Goal: Information Seeking & Learning: Get advice/opinions

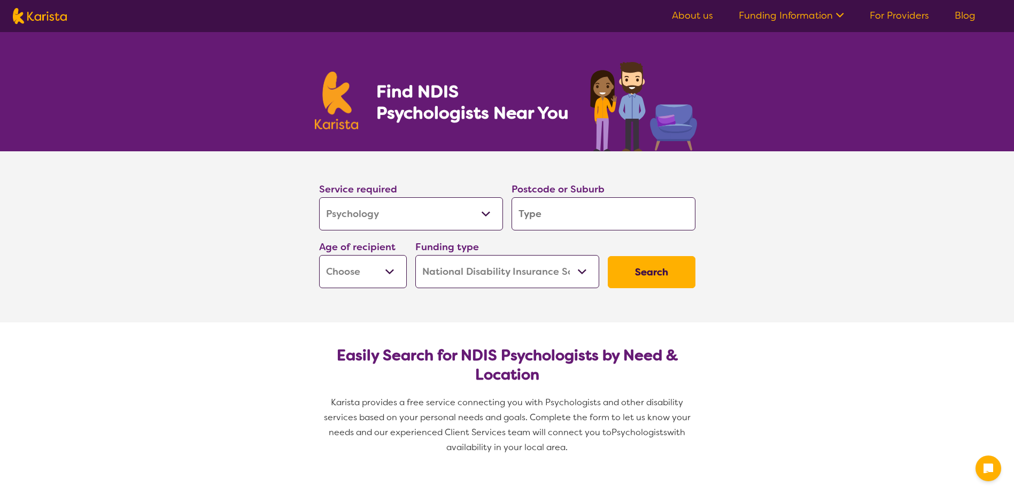
select select "Psychology"
select select "NDIS"
select select "Psychology"
select select "NDIS"
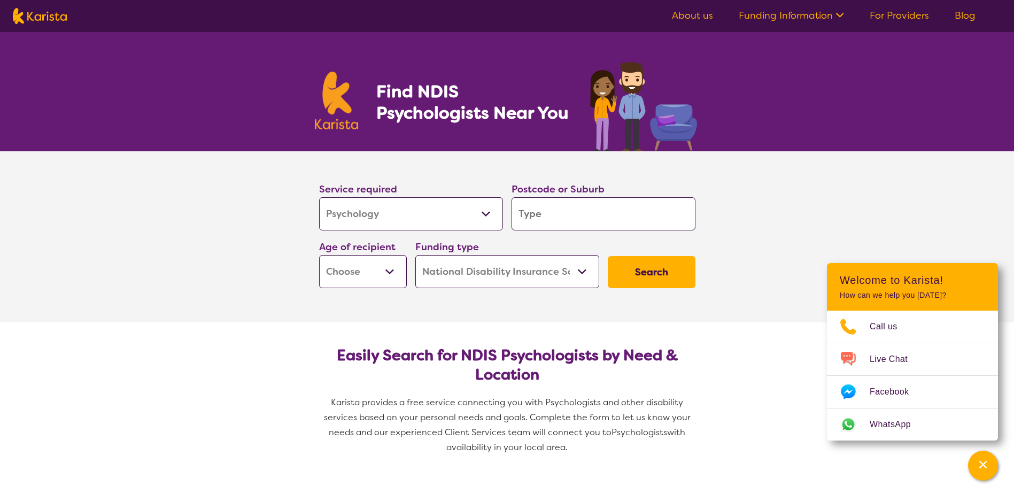
click at [554, 215] on input "search" at bounding box center [604, 213] width 184 height 33
type input "M"
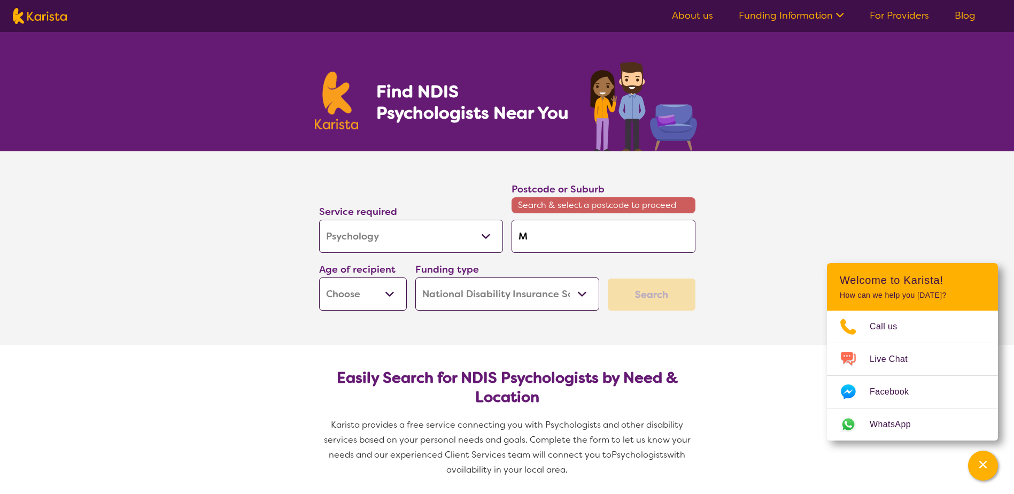
type input "Mi"
type input "Mil"
type input "[PERSON_NAME]"
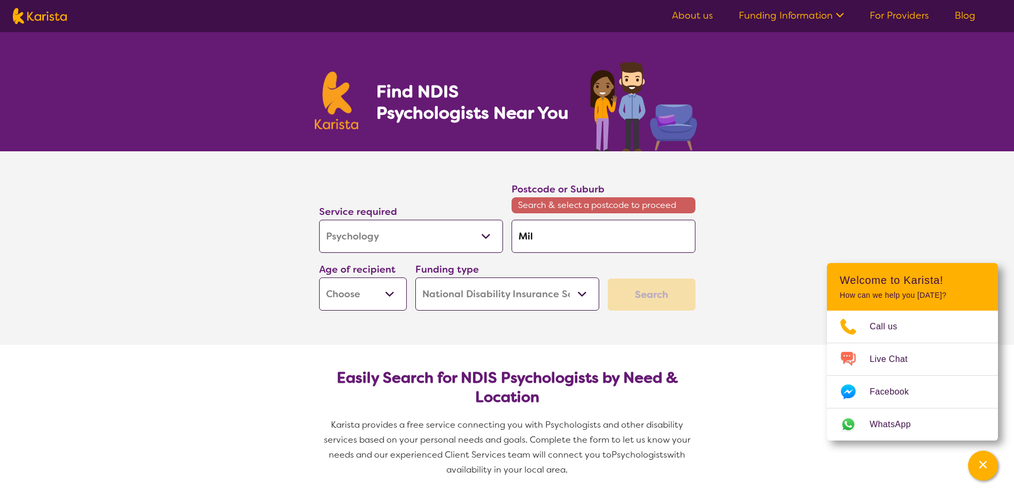
type input "[PERSON_NAME]"
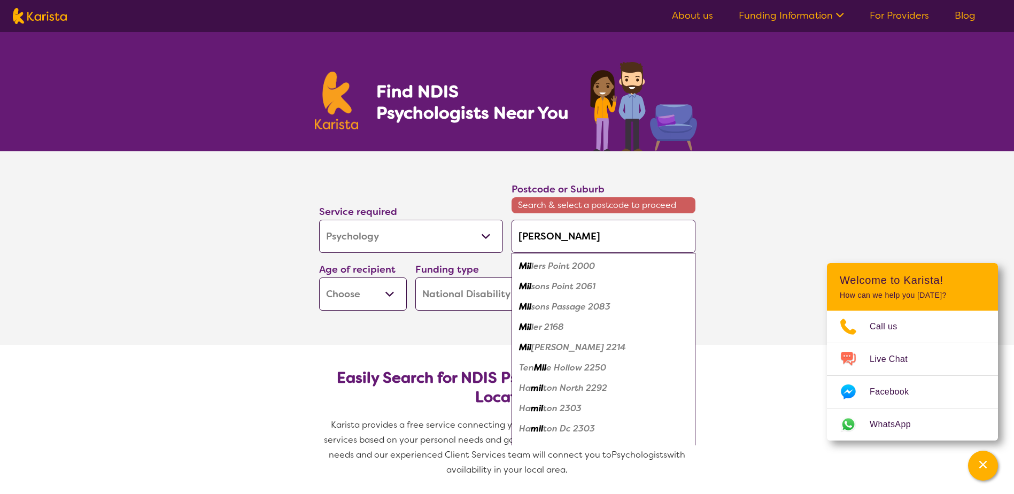
type input "Milto"
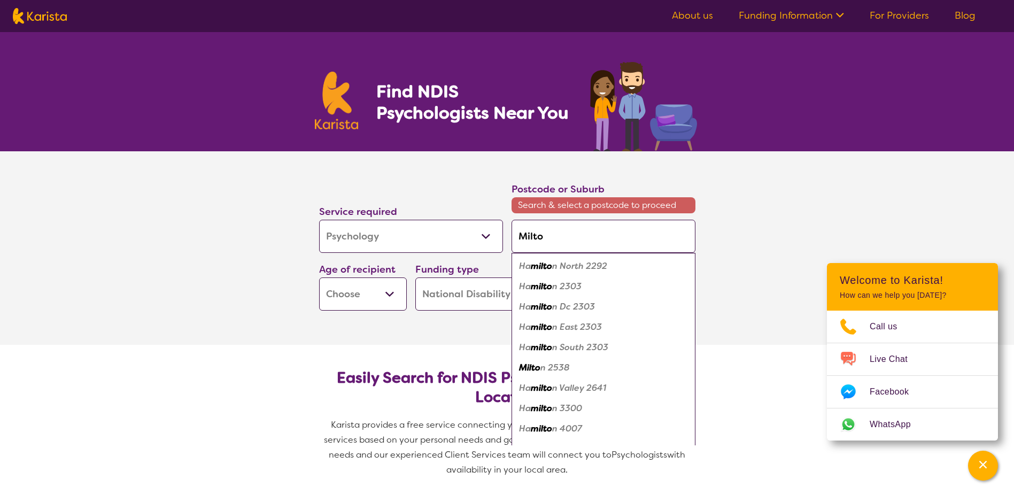
type input "[PERSON_NAME]"
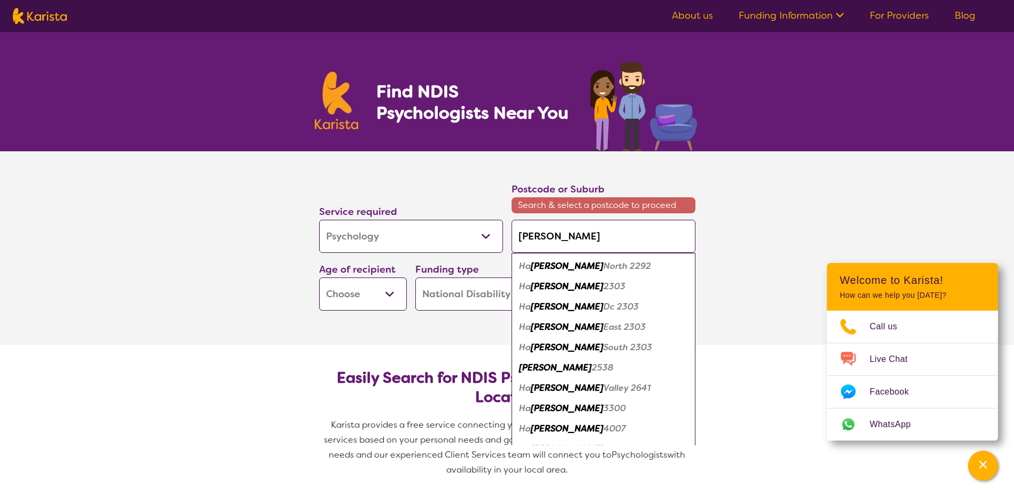
type input "[PERSON_NAME]"
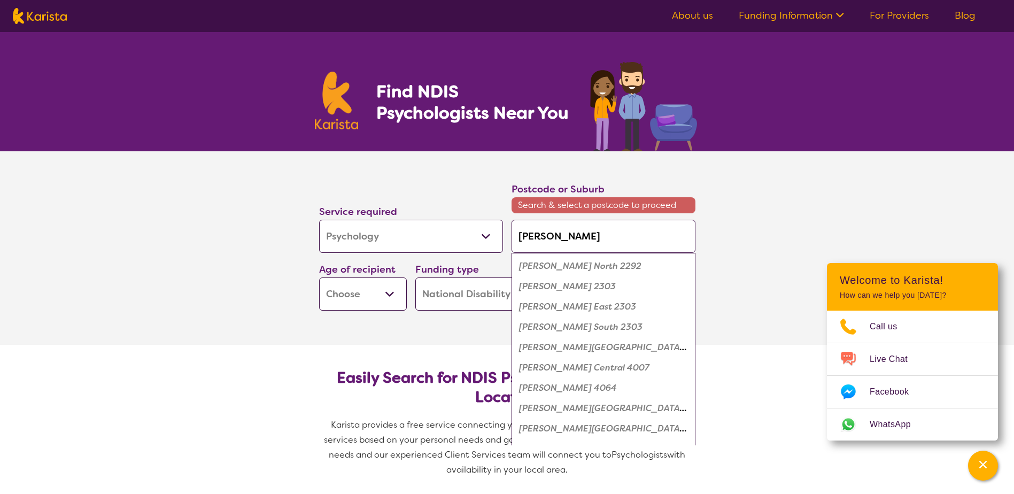
type input "Milton Ql"
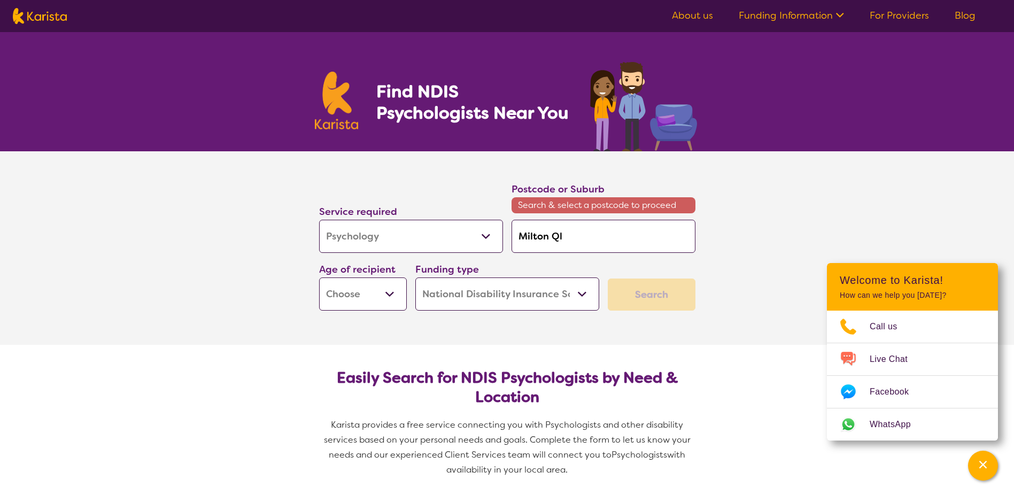
type input "[PERSON_NAME]"
click at [590, 261] on div "Funding type Home Care Package (HCP) National Disability Insurance Scheme (NDIS…" at bounding box center [507, 286] width 192 height 58
click at [575, 235] on input "[PERSON_NAME]" at bounding box center [604, 236] width 184 height 33
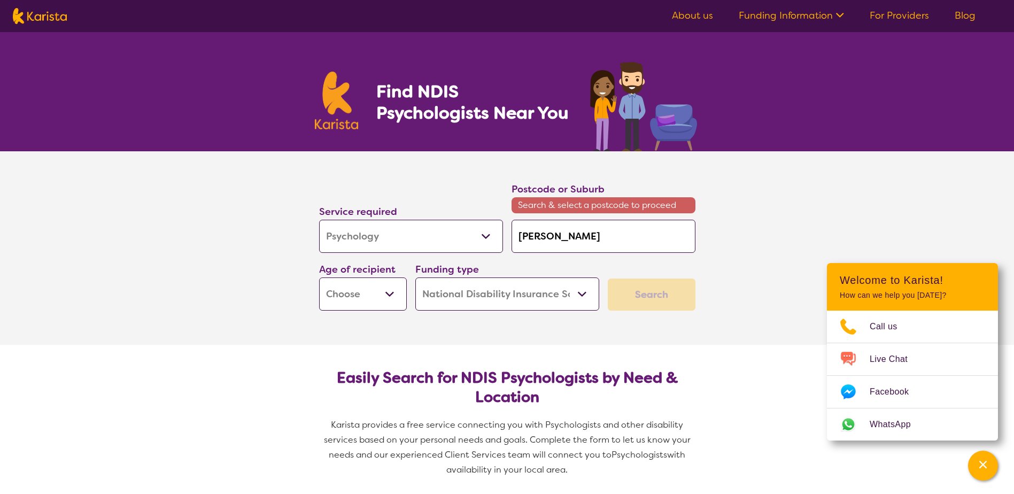
click at [549, 261] on div "Funding type Home Care Package (HCP) National Disability Insurance Scheme (NDIS…" at bounding box center [507, 285] width 184 height 49
click at [394, 298] on select "Early Childhood - 0 to 9 Child - 10 to 11 Adolescent - 12 to 17 Adult - 18 to 6…" at bounding box center [363, 293] width 88 height 33
click at [391, 292] on select "Early Childhood - 0 to 9 Child - 10 to 11 Adolescent - 12 to 17 Adult - 18 to 6…" at bounding box center [363, 293] width 88 height 33
select select "AD"
click at [319, 277] on select "Early Childhood - 0 to 9 Child - 10 to 11 Adolescent - 12 to 17 Adult - 18 to 6…" at bounding box center [363, 293] width 88 height 33
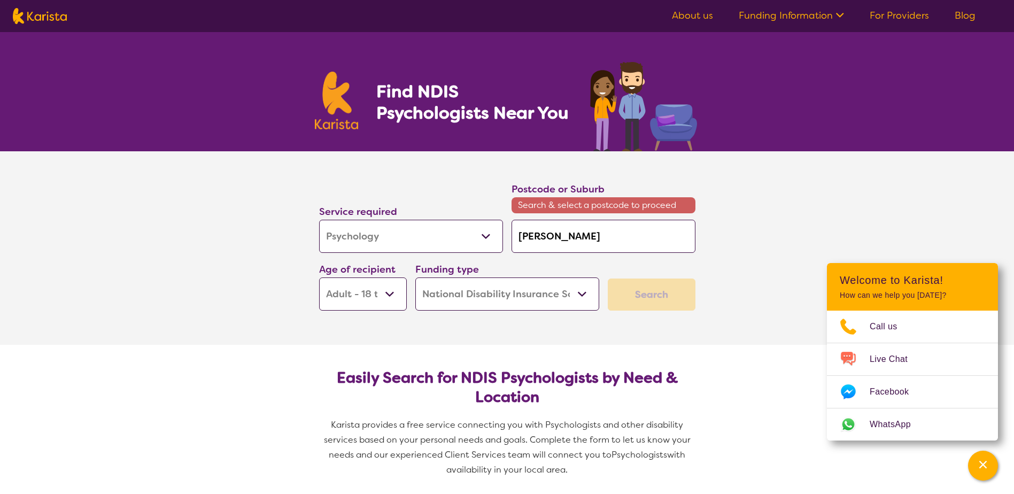
select select "AD"
click at [644, 293] on div "Search" at bounding box center [652, 295] width 88 height 32
click at [587, 241] on input "[PERSON_NAME]" at bounding box center [604, 236] width 184 height 33
click at [536, 238] on input "[PERSON_NAME]" at bounding box center [604, 236] width 184 height 33
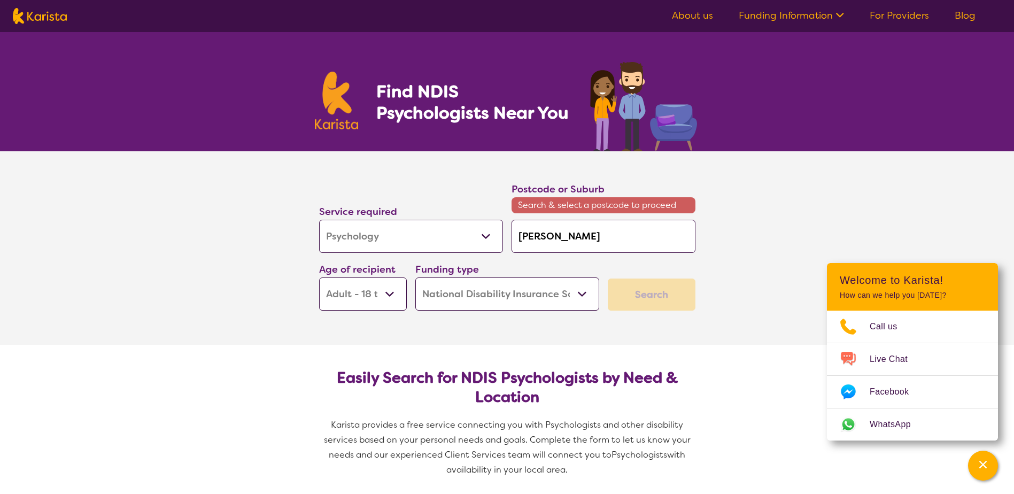
click at [536, 238] on input "[PERSON_NAME]" at bounding box center [604, 236] width 184 height 33
type input "4"
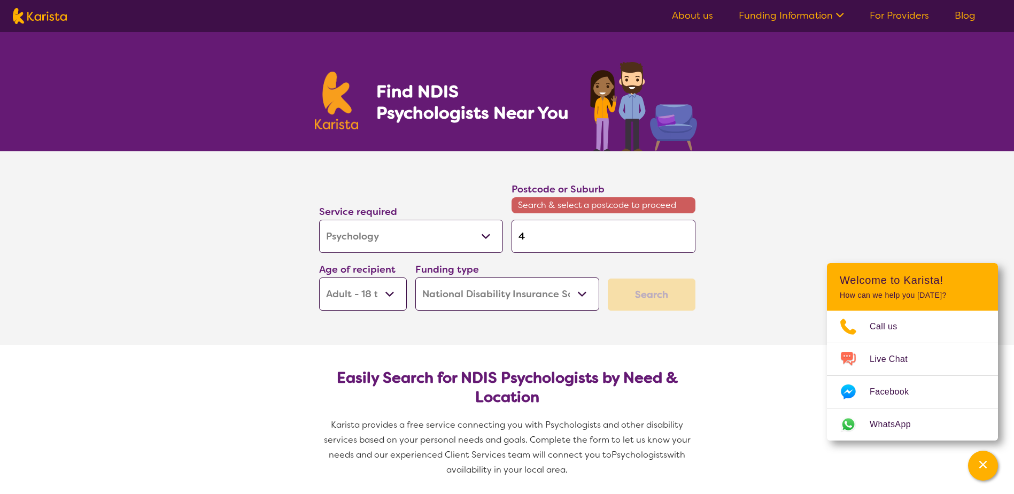
type input "40"
type input "406"
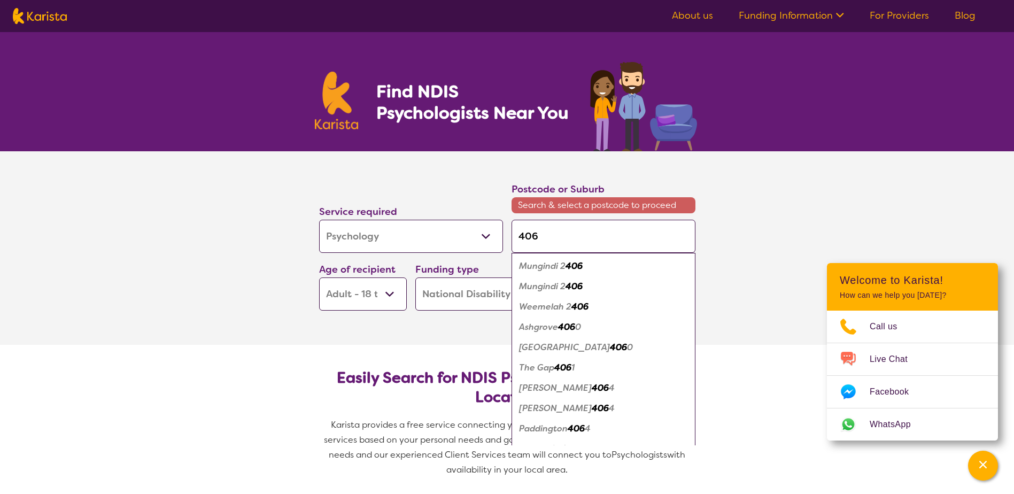
type input "4064"
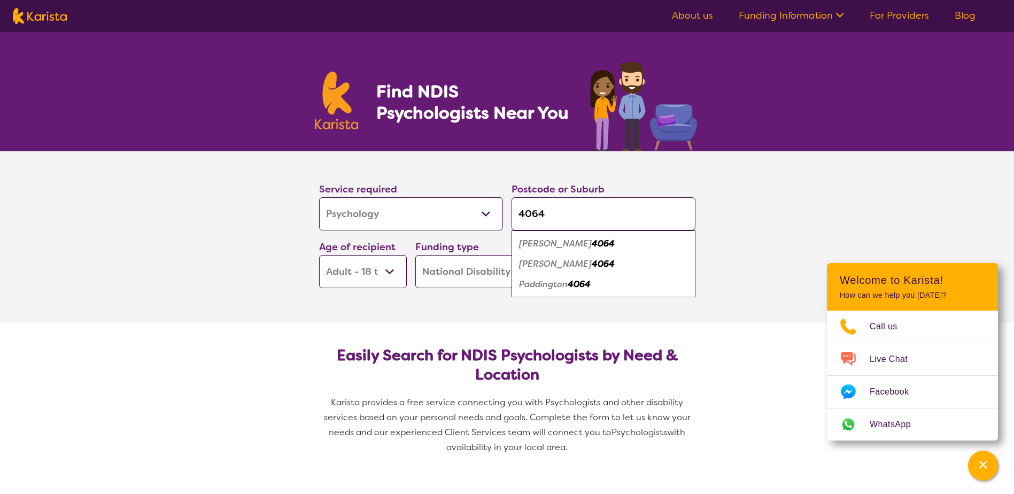
type input "4064"
click at [528, 243] on em "[PERSON_NAME]" at bounding box center [555, 243] width 73 height 11
click at [658, 283] on button "Search" at bounding box center [652, 272] width 88 height 32
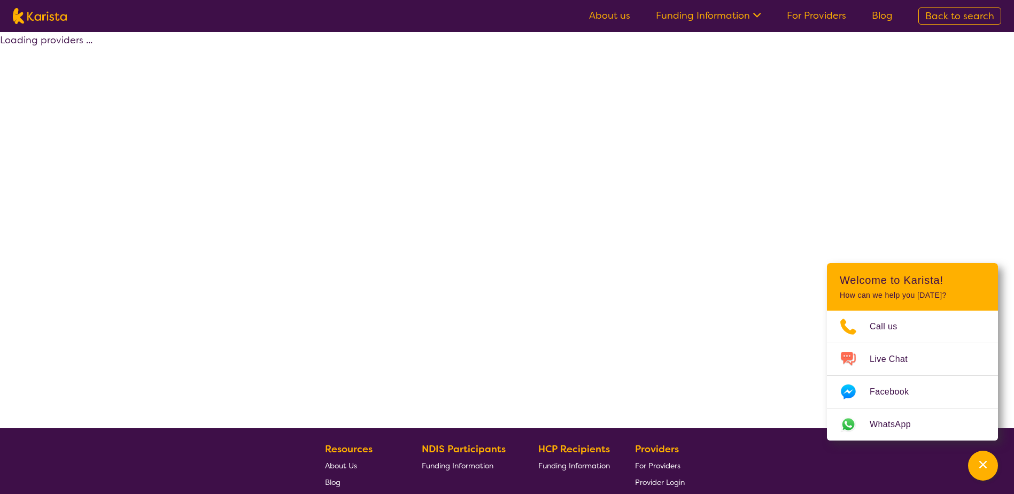
select select "by_score"
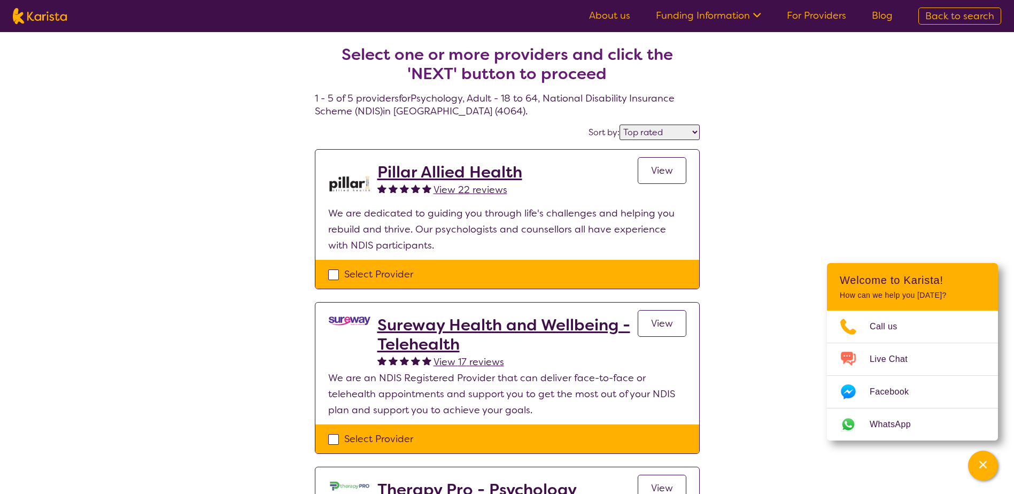
click at [688, 132] on select "Highly reviewed Top rated" at bounding box center [660, 133] width 80 height 16
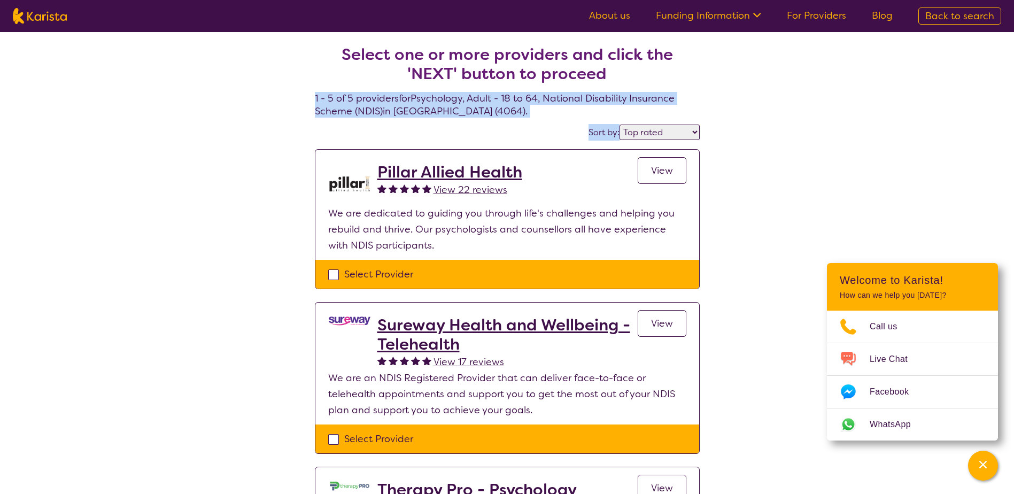
drag, startPoint x: 786, startPoint y: 127, endPoint x: 995, endPoint y: 60, distance: 220.1
click at [995, 60] on div "Select one or more providers and click the 'NEXT' button to proceed 1 - 5 of 5 …" at bounding box center [507, 482] width 1014 height 900
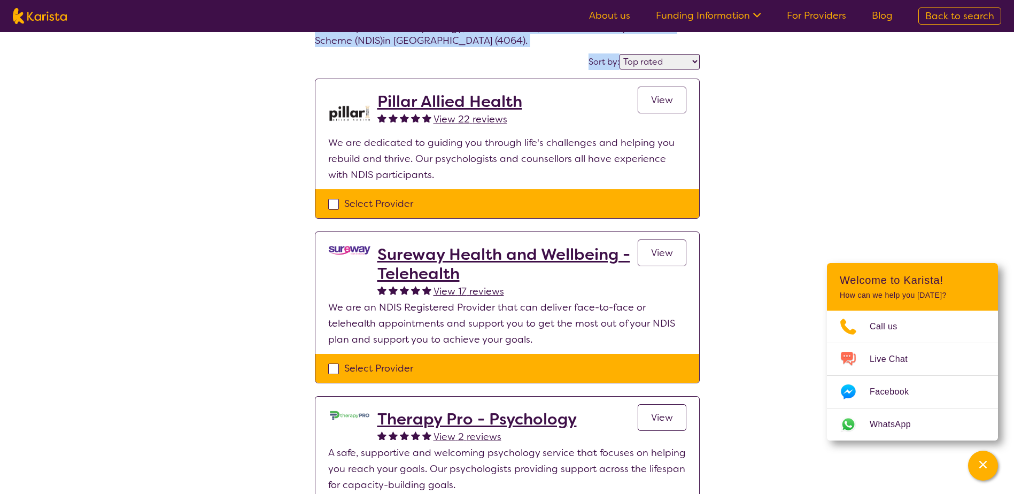
scroll to position [68, 0]
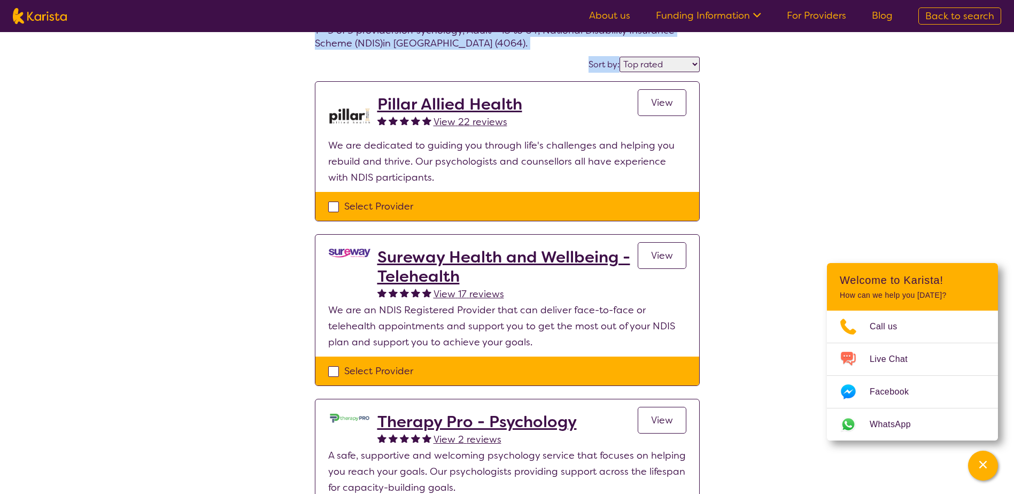
click at [665, 107] on span "View" at bounding box center [662, 102] width 22 height 13
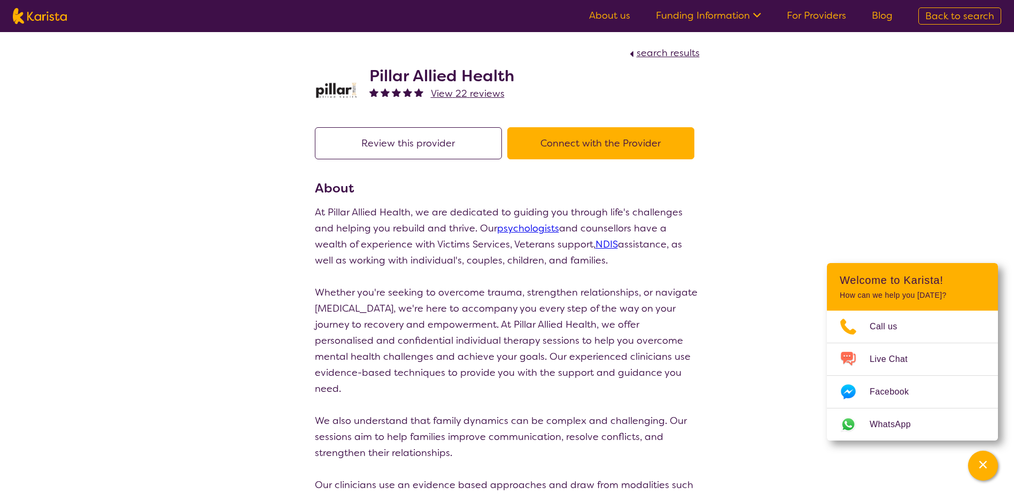
click at [568, 134] on button "Connect with the Provider" at bounding box center [600, 143] width 187 height 32
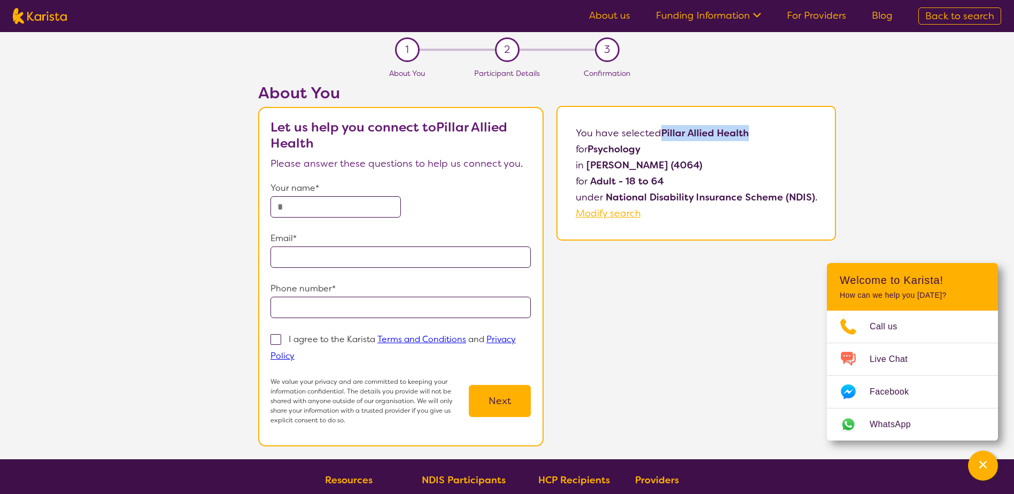
drag, startPoint x: 663, startPoint y: 128, endPoint x: 760, endPoint y: 128, distance: 96.2
click at [760, 128] on p "You have selected Pillar Allied Health for Psychology in [GEOGRAPHIC_DATA] (406…" at bounding box center [697, 173] width 242 height 96
drag, startPoint x: 760, startPoint y: 128, endPoint x: 729, endPoint y: 136, distance: 31.5
copy b "Pillar Allied Health"
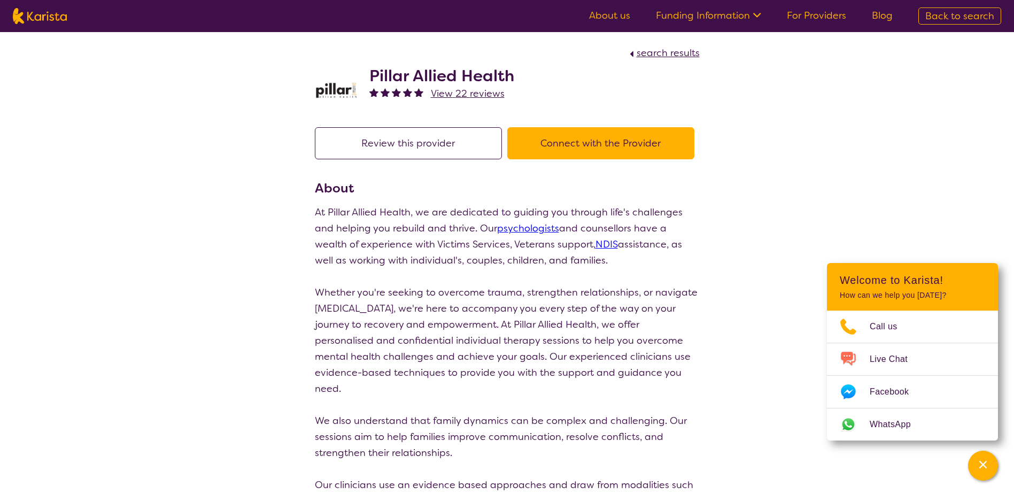
scroll to position [68, 0]
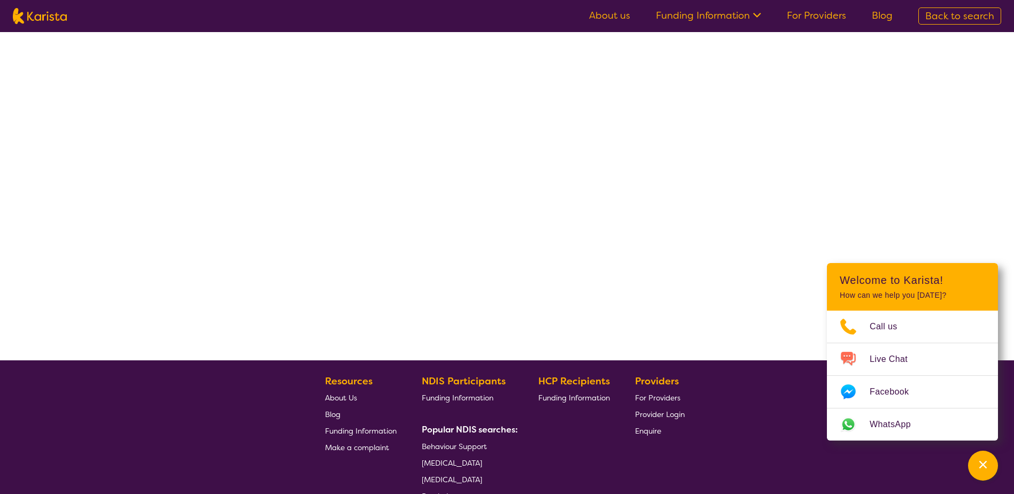
select select "by_score"
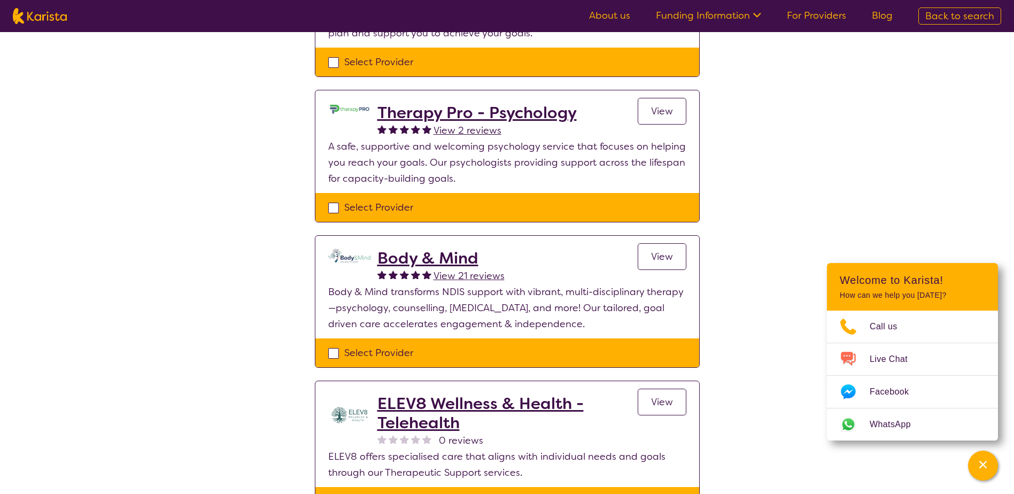
scroll to position [382, 0]
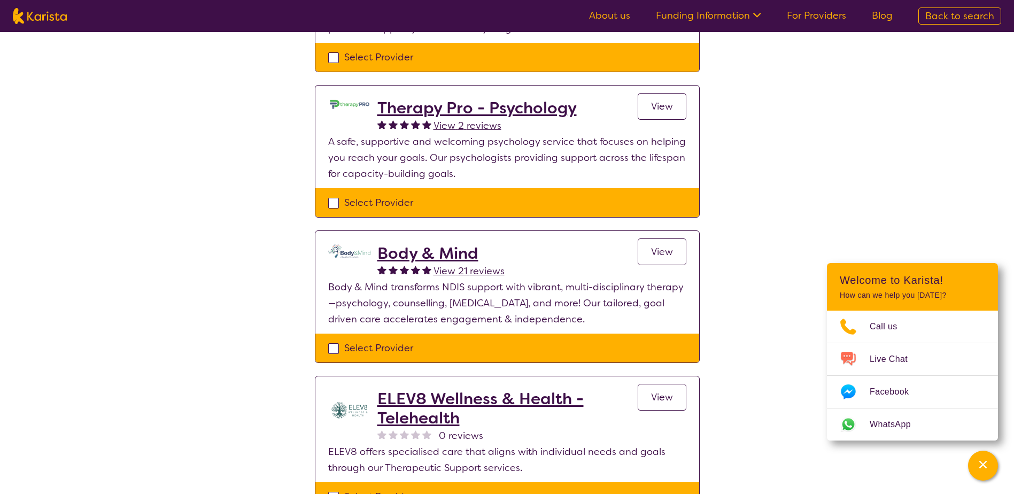
click at [673, 265] on link "View" at bounding box center [662, 251] width 49 height 27
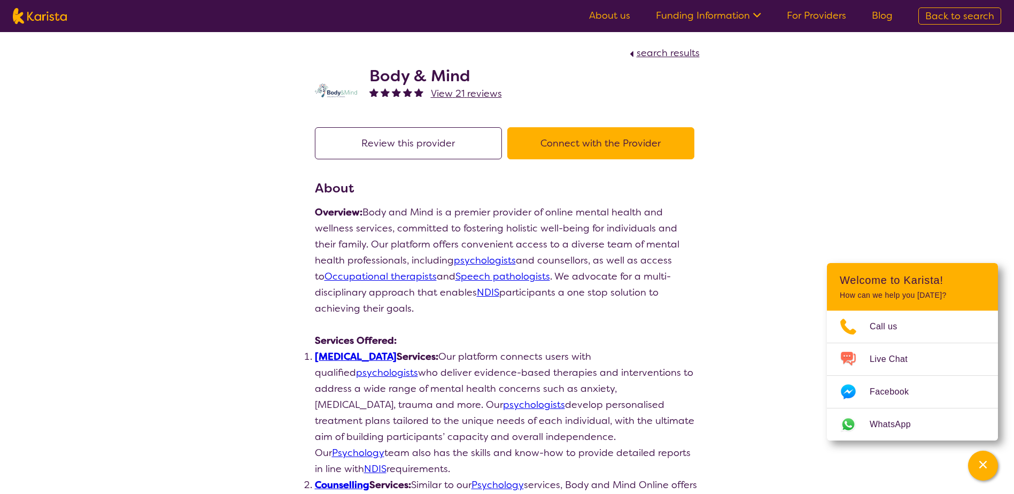
click at [396, 73] on h2 "Body & Mind" at bounding box center [435, 75] width 133 height 19
drag, startPoint x: 396, startPoint y: 73, endPoint x: 343, endPoint y: 94, distance: 56.2
click at [343, 94] on img at bounding box center [336, 90] width 43 height 14
click at [468, 76] on h2 "Body & Mind" at bounding box center [435, 75] width 133 height 19
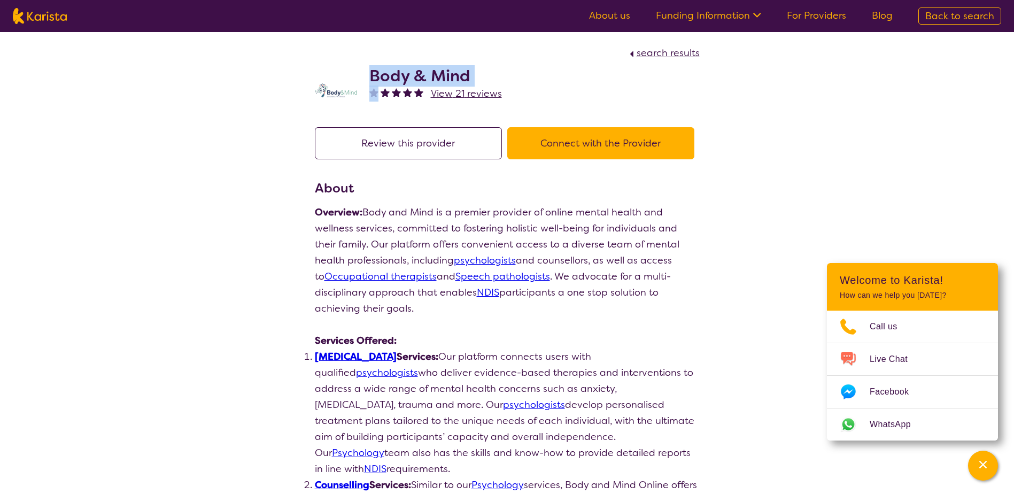
drag, startPoint x: 468, startPoint y: 76, endPoint x: 437, endPoint y: 78, distance: 31.1
copy h2 "Body & Mind"
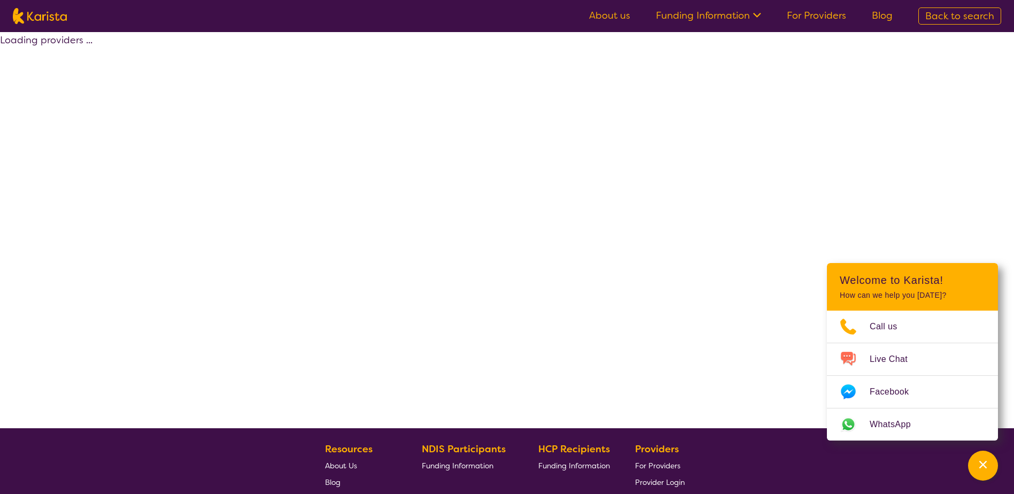
scroll to position [192, 0]
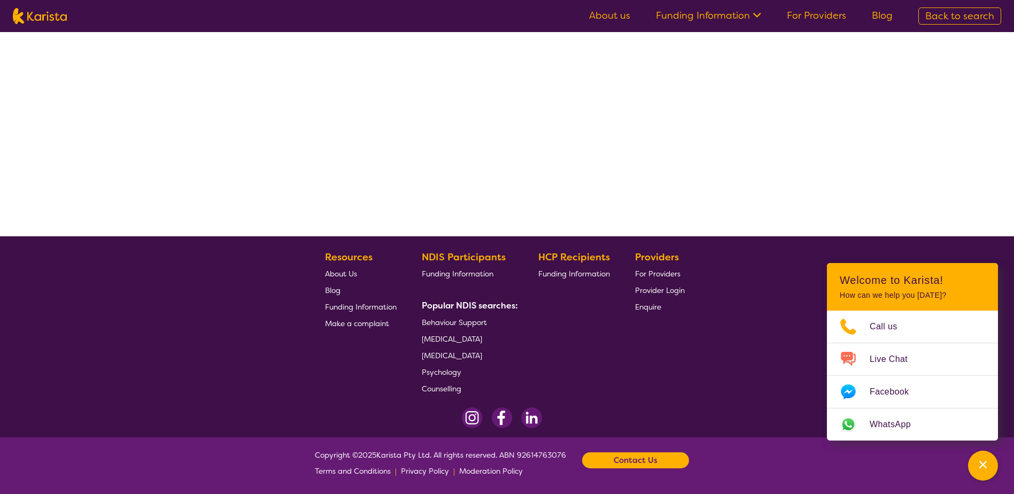
select select "by_score"
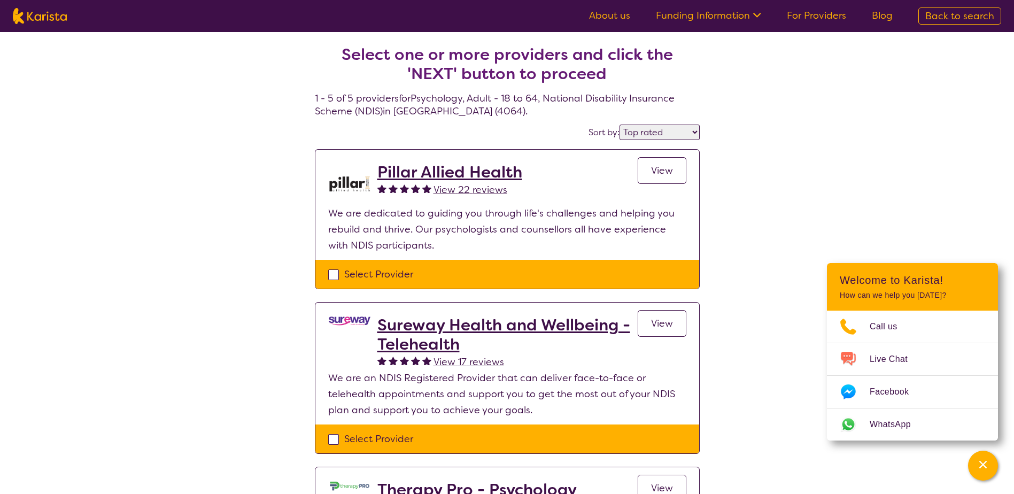
select select "Psychology"
select select "AD"
select select "NDIS"
select select "Psychology"
select select "AD"
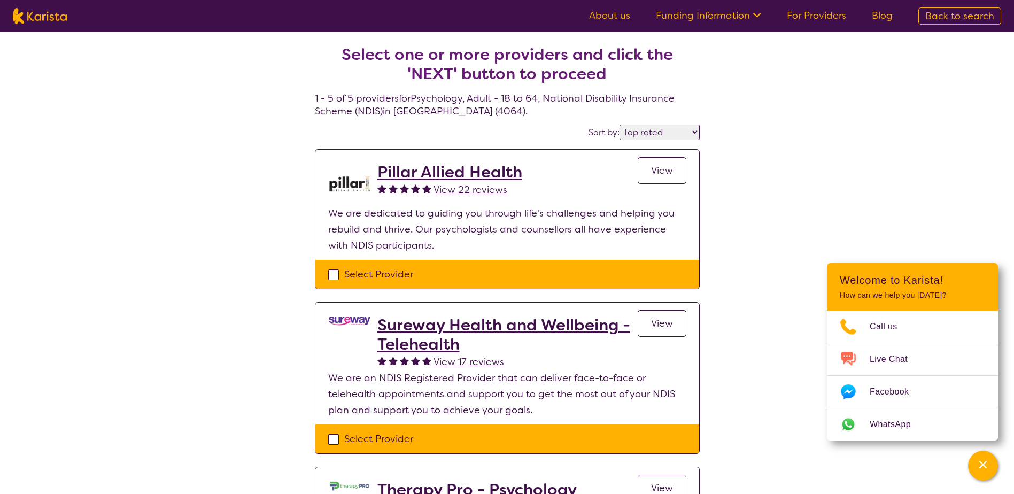
select select "NDIS"
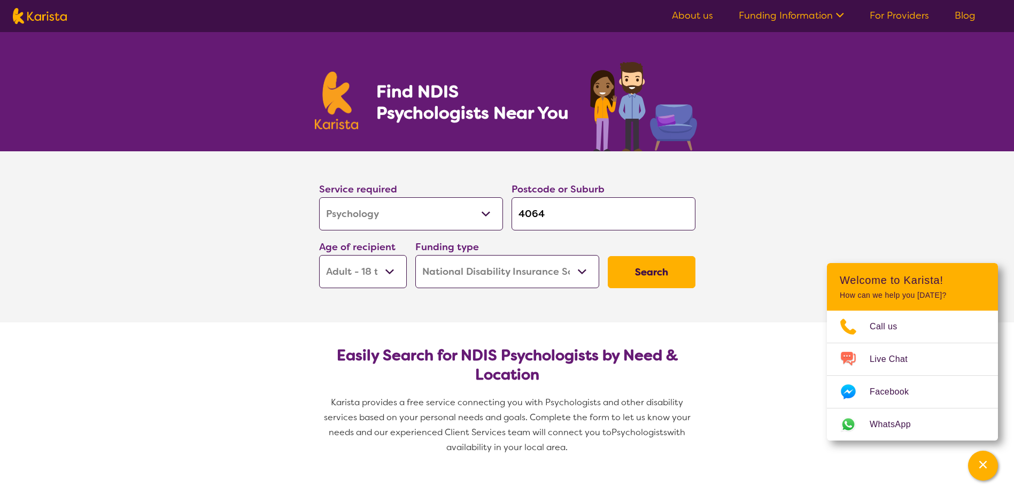
scroll to position [192, 0]
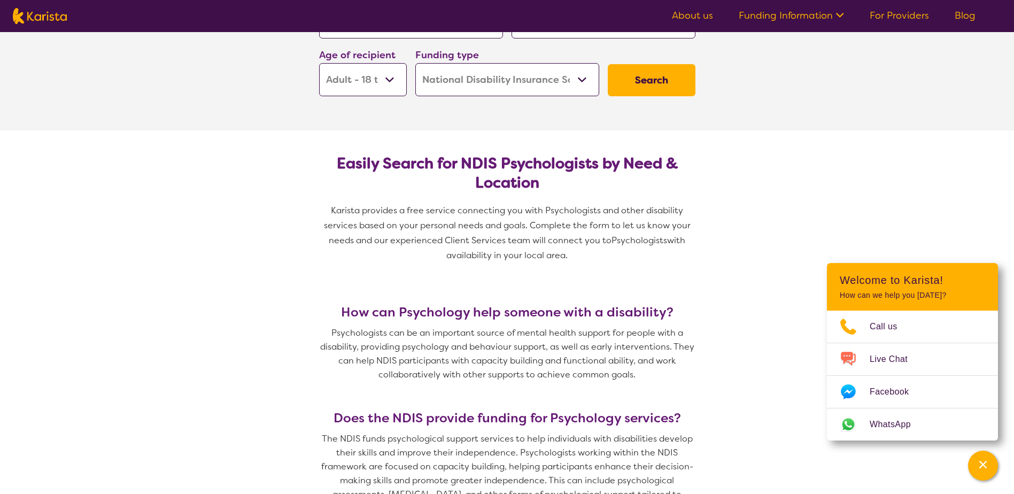
select select "by_score"
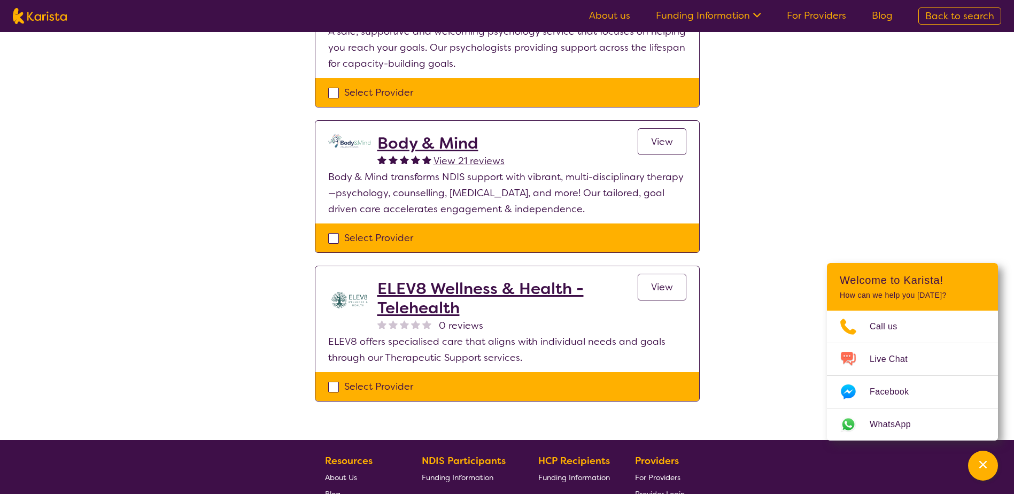
scroll to position [498, 0]
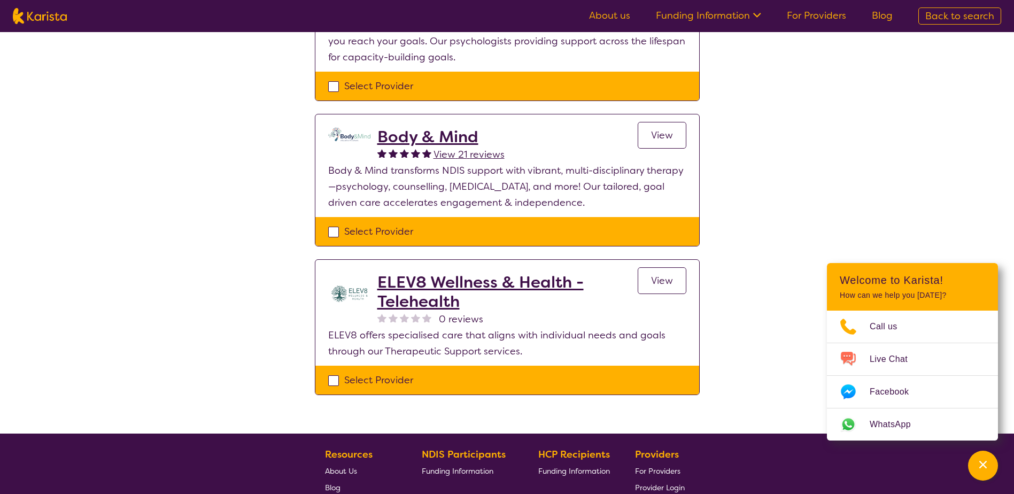
click at [449, 285] on h2 "ELEV8 Wellness & Health - Telehealth" at bounding box center [507, 292] width 260 height 38
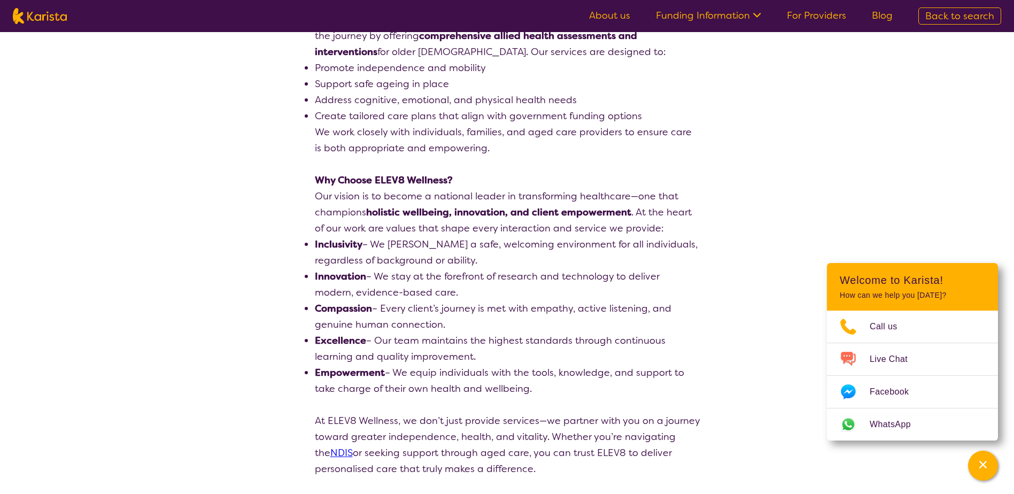
scroll to position [777, 0]
